Goal: Information Seeking & Learning: Check status

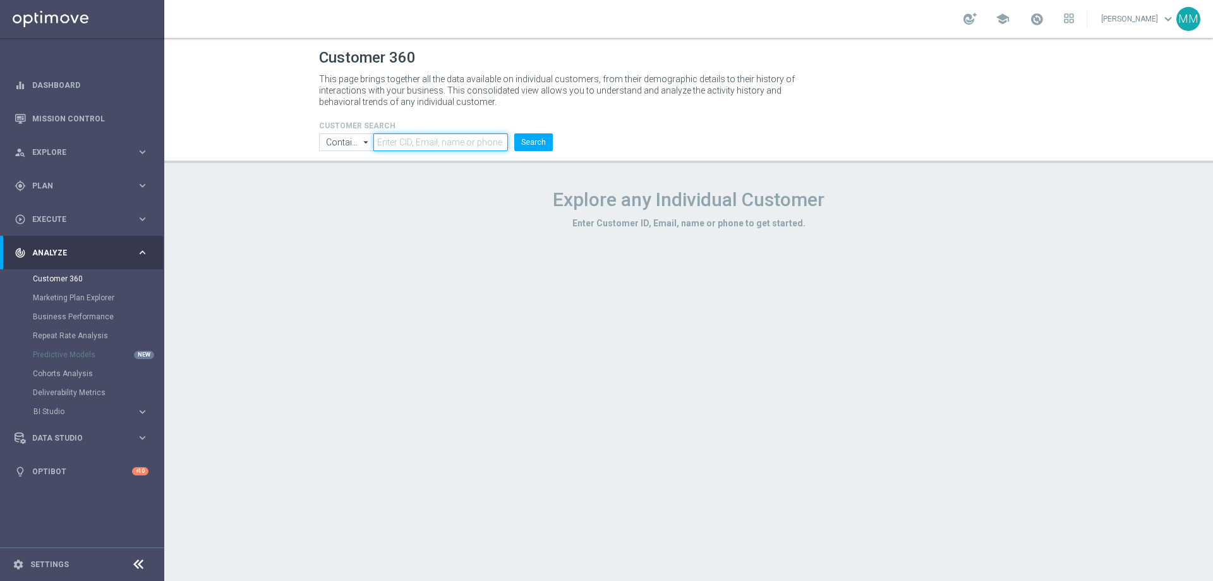
click at [468, 142] on input "text" at bounding box center [440, 142] width 135 height 18
paste input "3382819"
type input "3382819"
drag, startPoint x: 537, startPoint y: 139, endPoint x: 530, endPoint y: 143, distance: 8.5
click at [538, 138] on button "Search" at bounding box center [533, 142] width 39 height 18
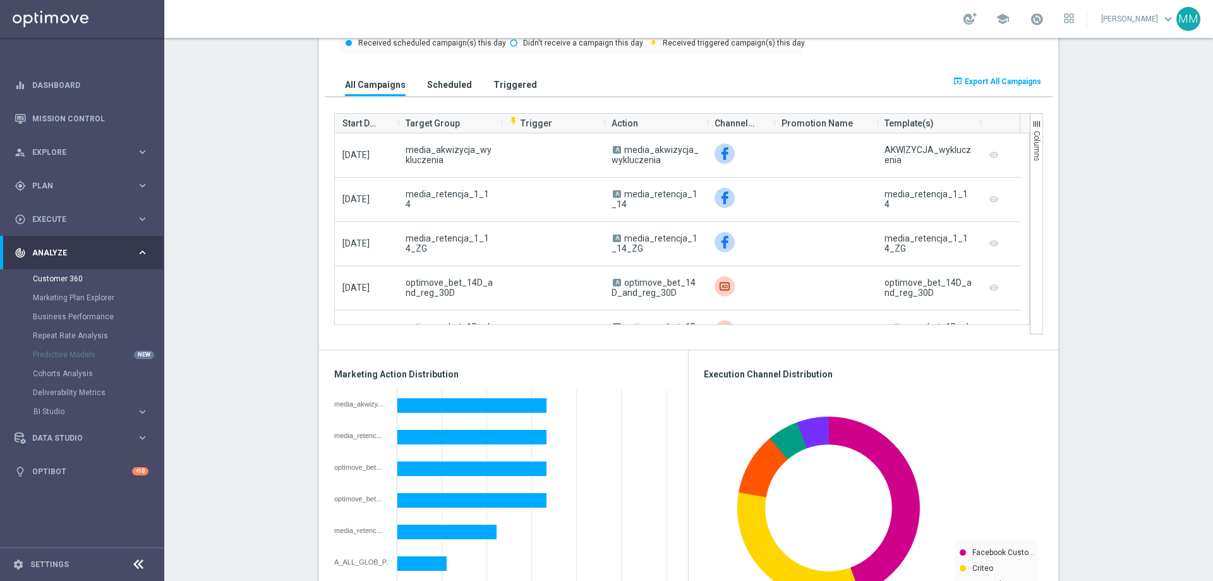
click at [437, 85] on h3 "Scheduled" at bounding box center [449, 84] width 45 height 11
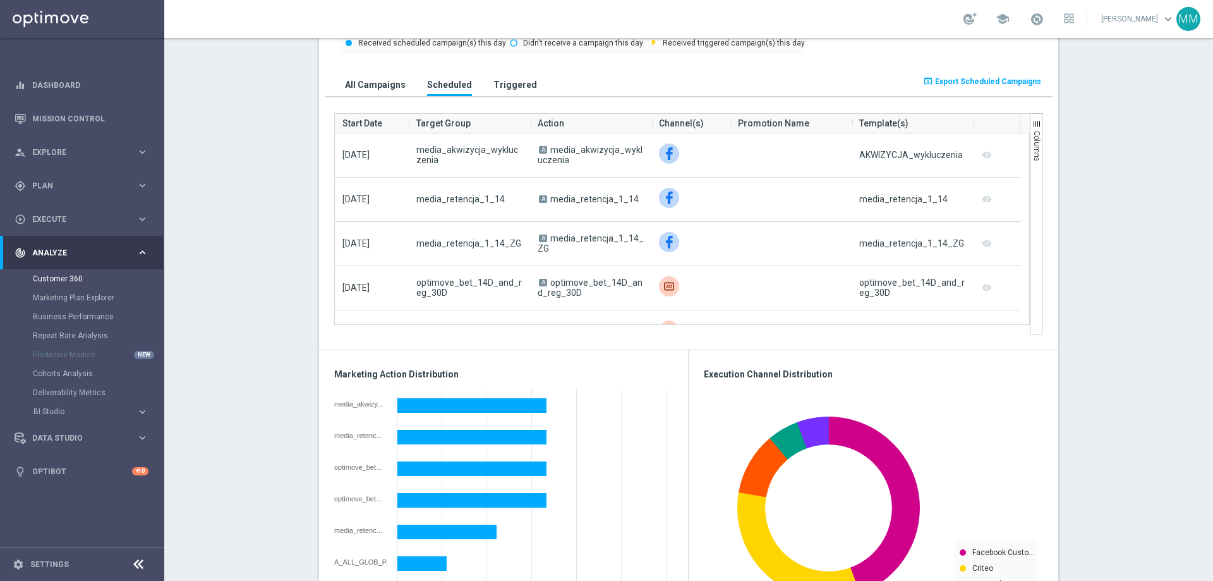
click at [504, 84] on h3 "Triggered" at bounding box center [516, 84] width 44 height 11
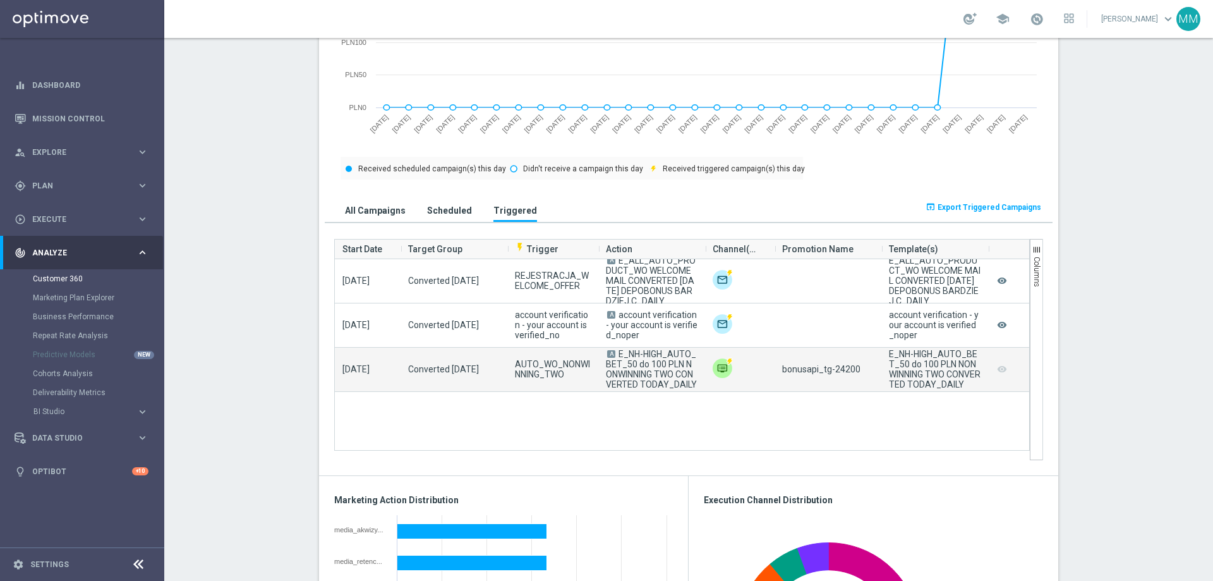
scroll to position [695, 0]
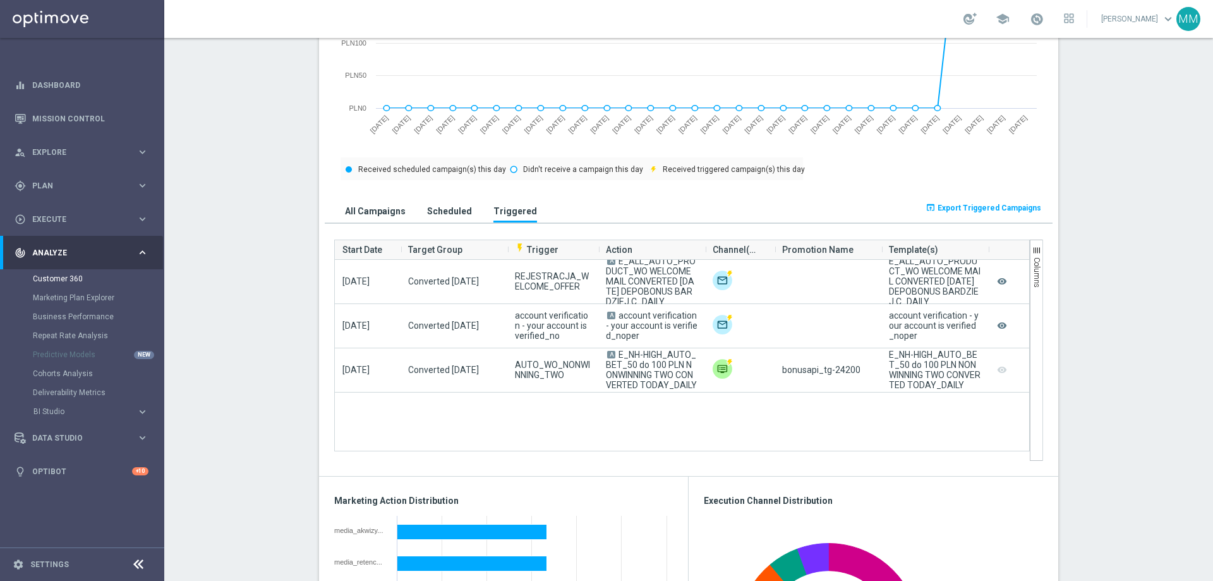
click at [373, 210] on h3 "All Campaigns" at bounding box center [375, 210] width 61 height 11
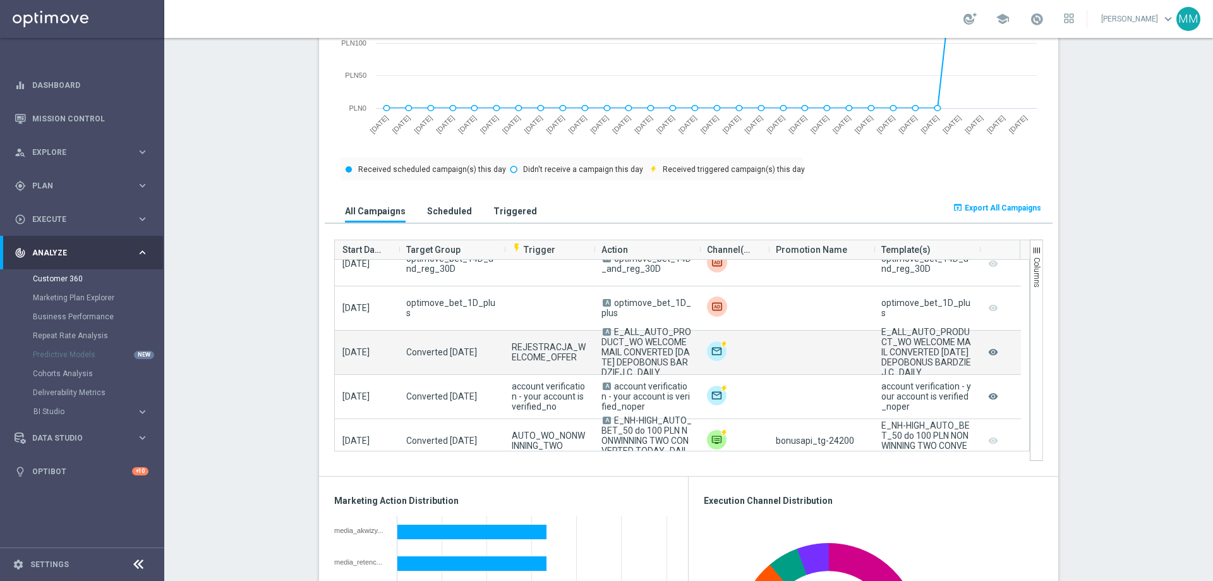
scroll to position [605, 0]
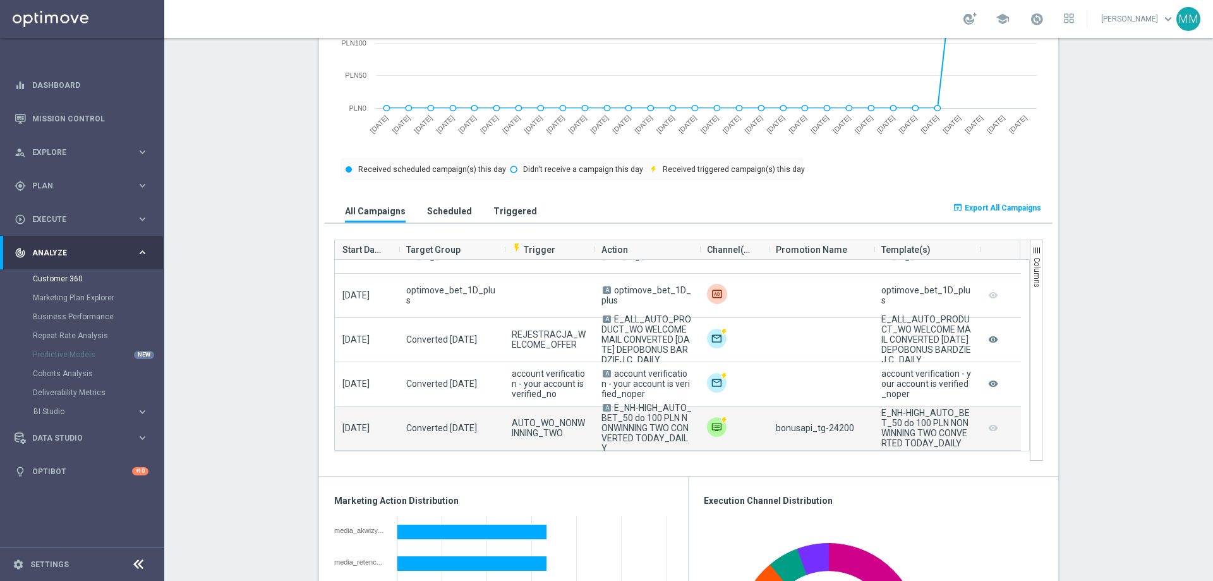
click at [852, 425] on div "bonusapi_tg-24200" at bounding box center [821, 428] width 106 height 44
click at [851, 427] on div "bonusapi_tg-24200" at bounding box center [821, 428] width 106 height 44
click at [843, 428] on span "bonusapi_tg-24200" at bounding box center [815, 428] width 78 height 10
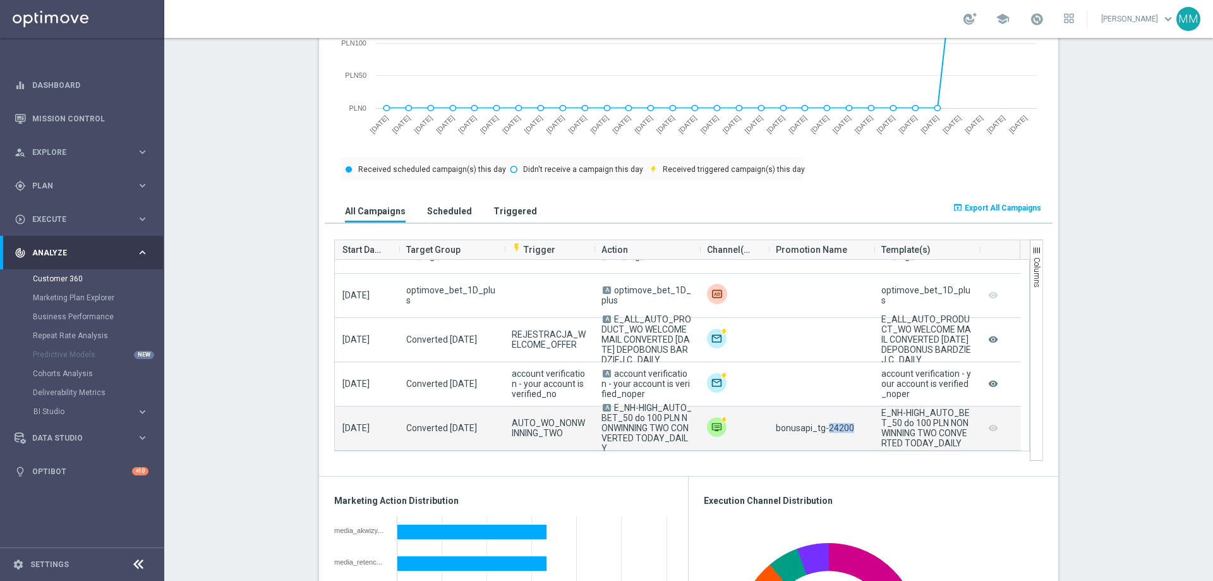
click at [843, 428] on span "bonusapi_tg-24200" at bounding box center [815, 428] width 78 height 10
copy span "24200"
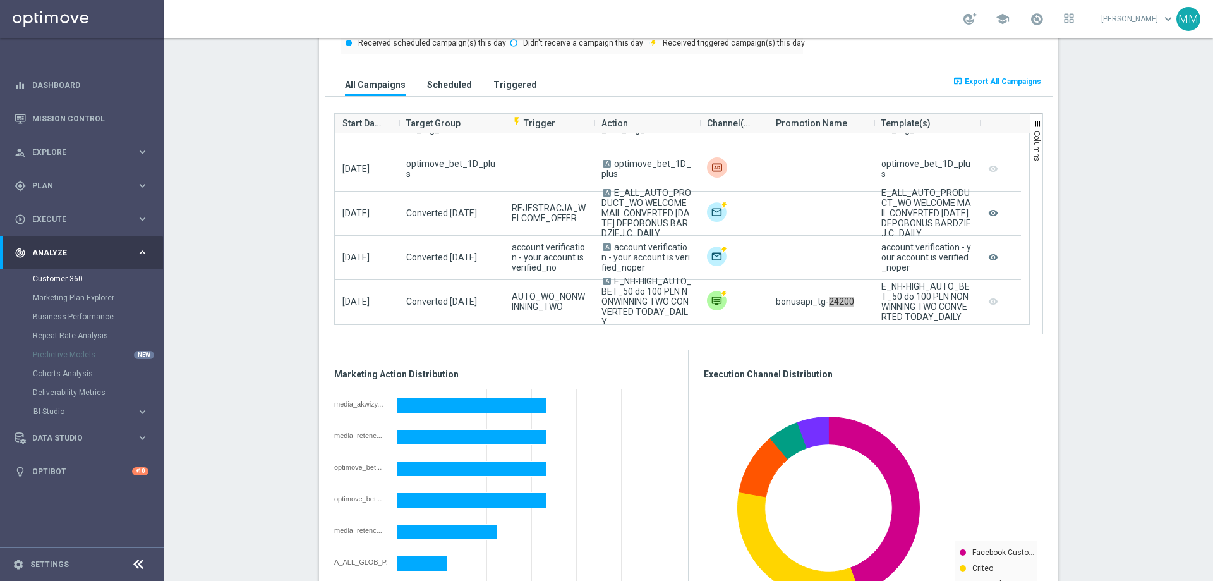
scroll to position [758, 0]
